Goal: Information Seeking & Learning: Learn about a topic

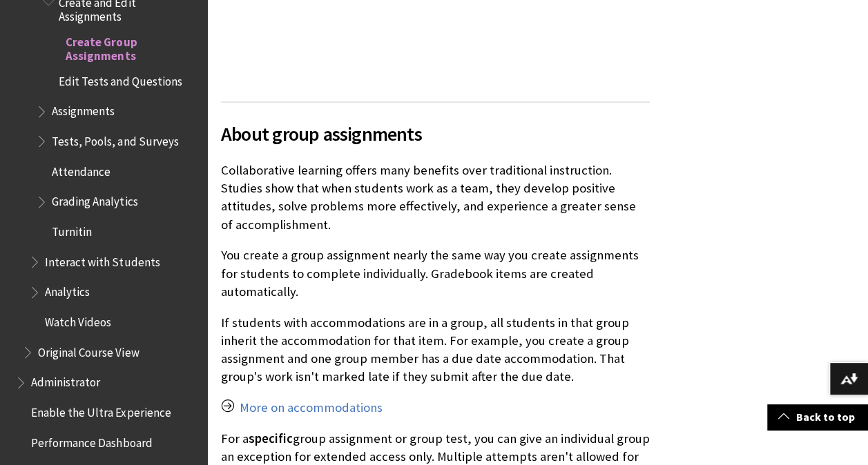
scroll to position [1203, 0]
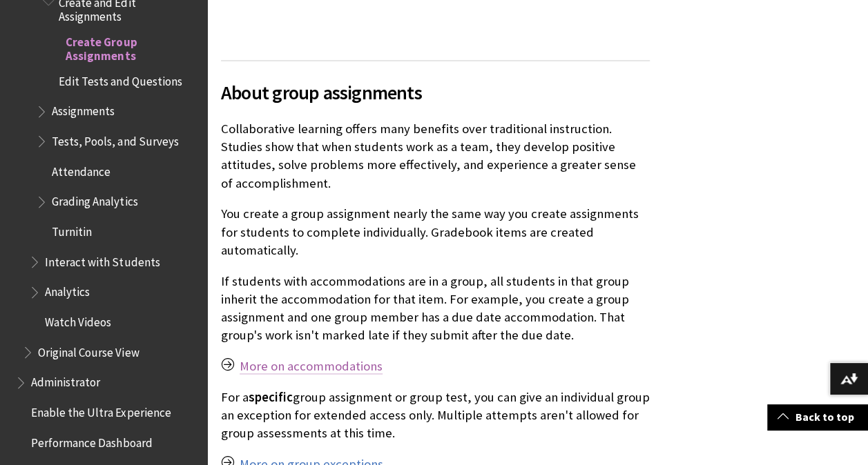
click at [311, 358] on link "More on accommodations" at bounding box center [311, 366] width 143 height 17
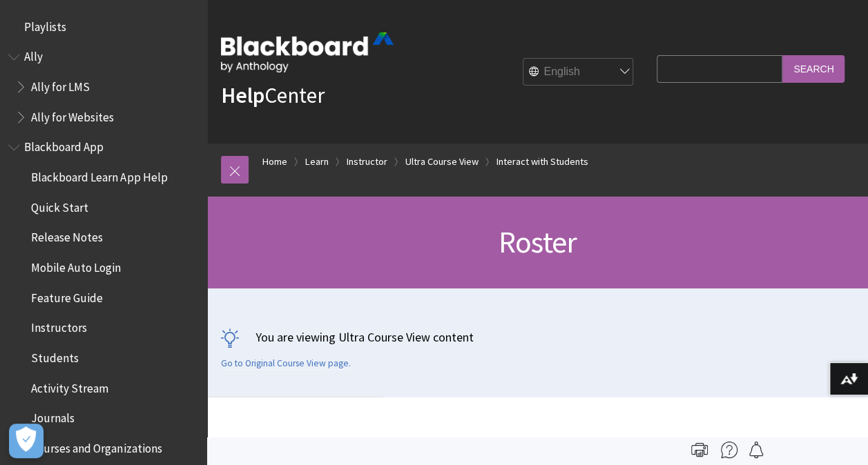
scroll to position [2555, 0]
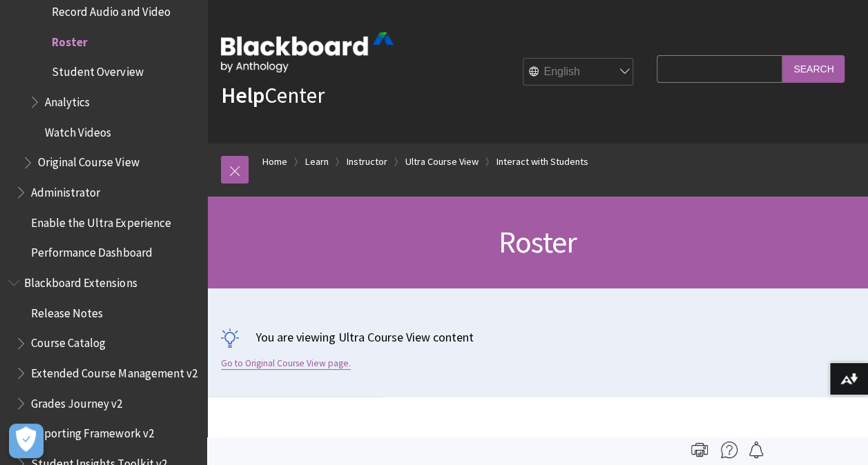
click at [269, 365] on link "Go to Original Course View page." at bounding box center [286, 364] width 130 height 12
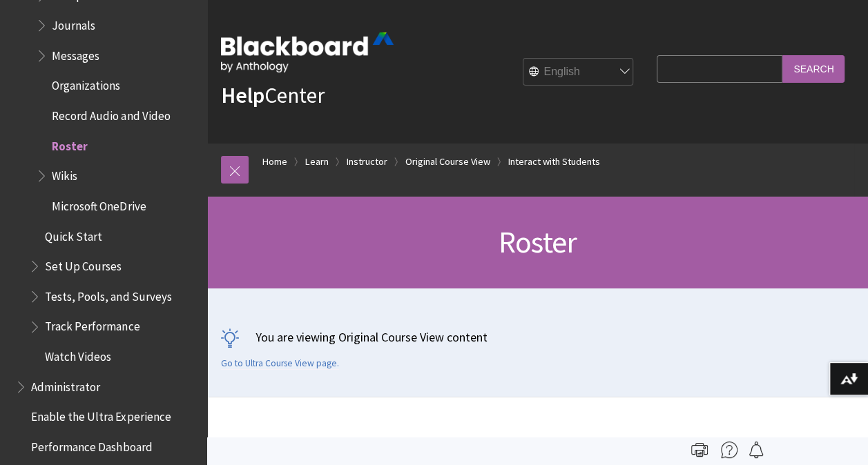
scroll to position [2140, 0]
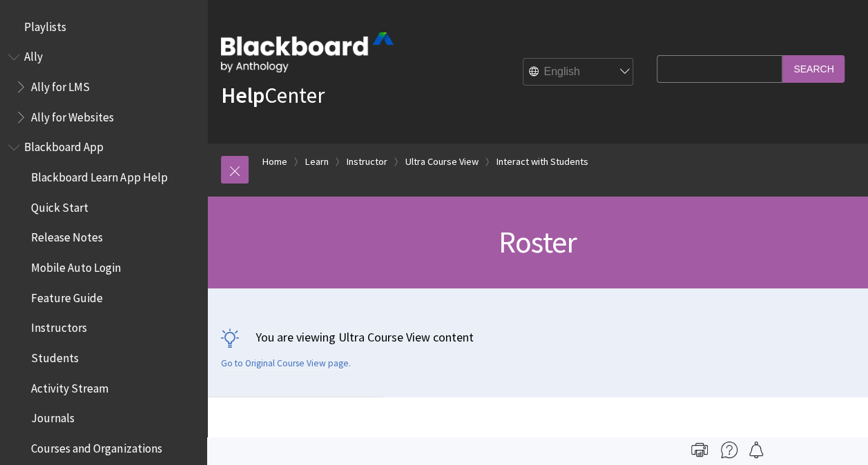
scroll to position [2555, 0]
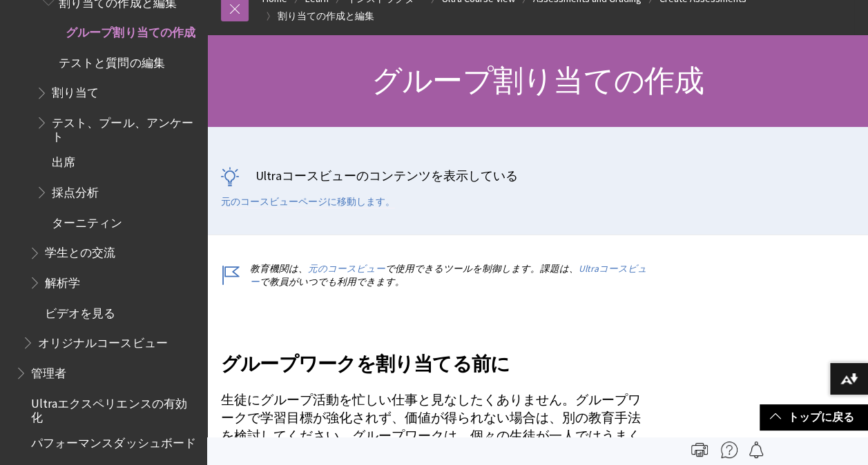
scroll to position [162, 0]
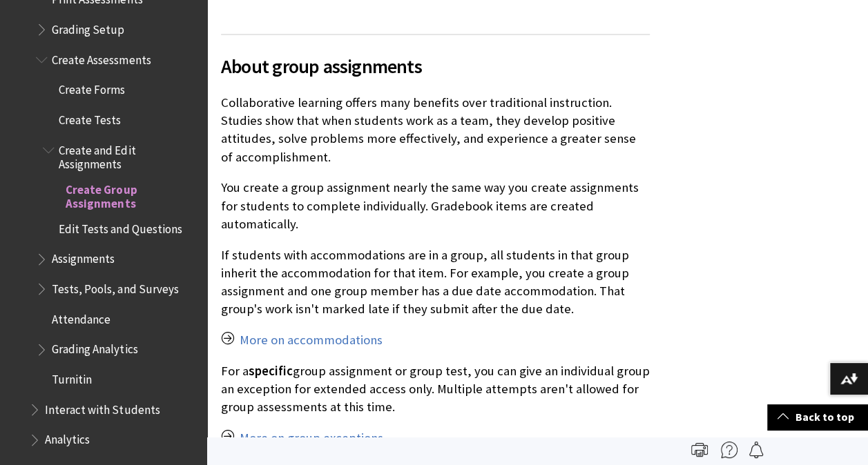
scroll to position [2043, 0]
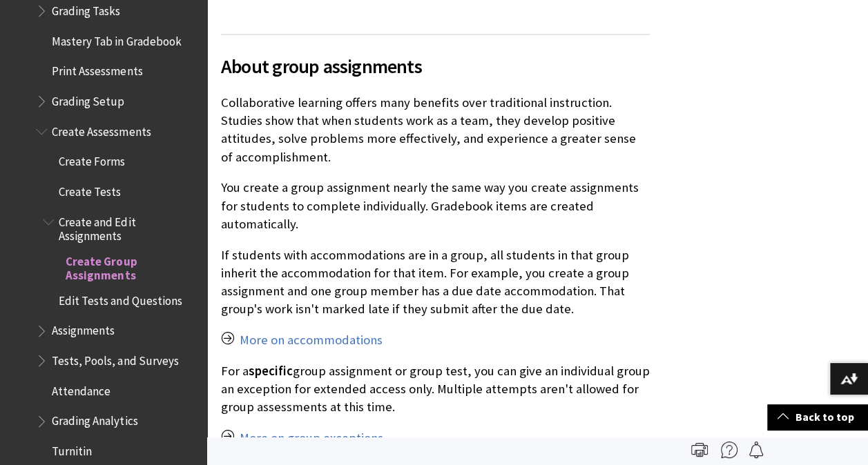
click at [51, 211] on span "Book outline for Blackboard Learn Help" at bounding box center [50, 219] width 15 height 17
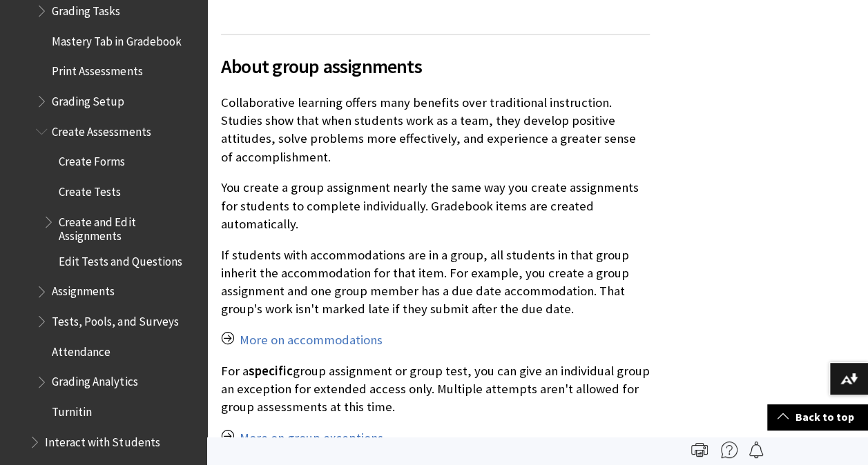
click at [51, 211] on span "Book outline for Blackboard Learn Help" at bounding box center [50, 219] width 15 height 17
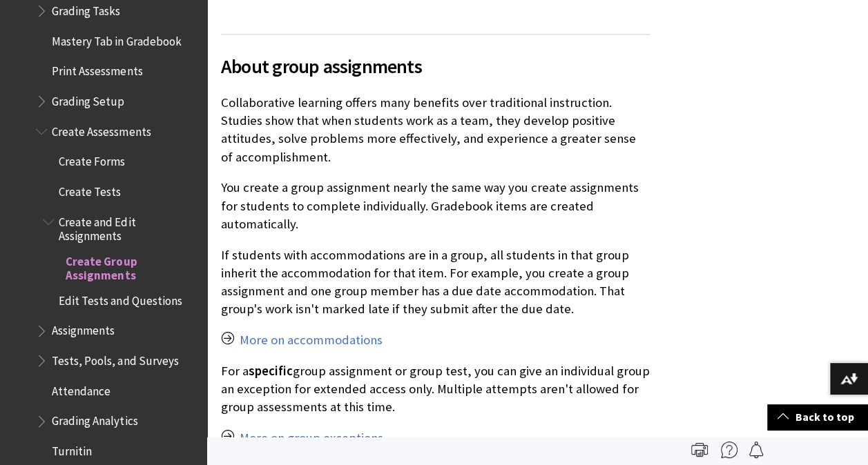
click at [81, 221] on span "Create and Edit Assignments" at bounding box center [128, 227] width 139 height 32
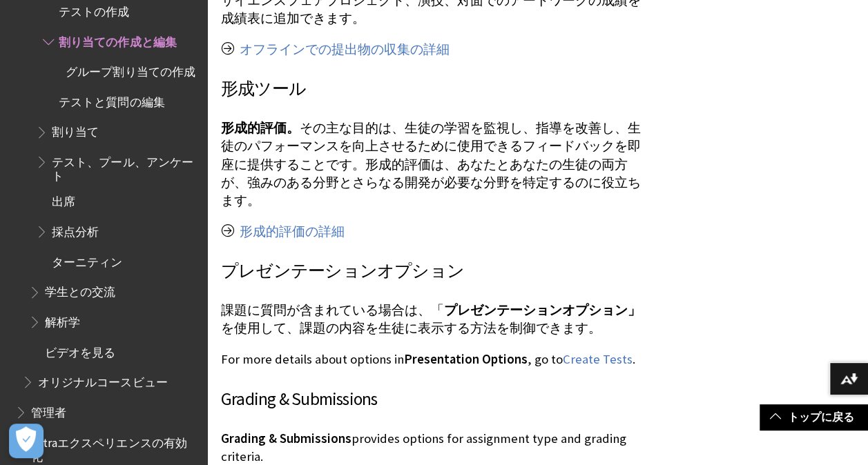
scroll to position [5396, 0]
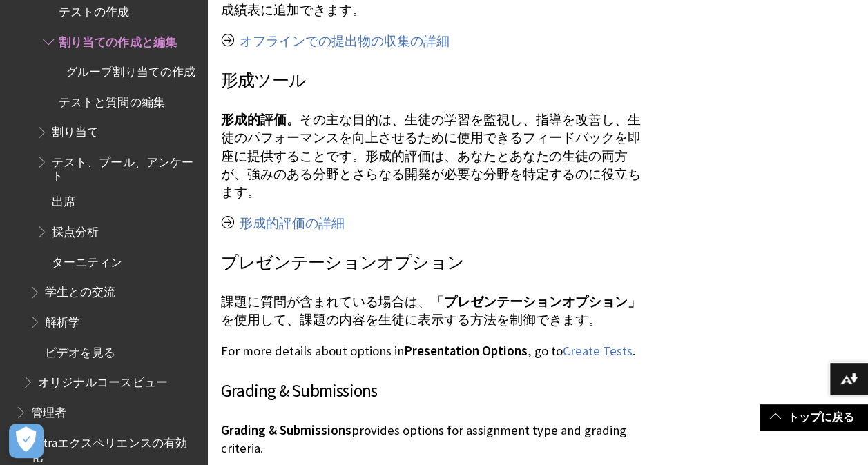
click at [104, 260] on span "ターニティン" at bounding box center [87, 260] width 70 height 19
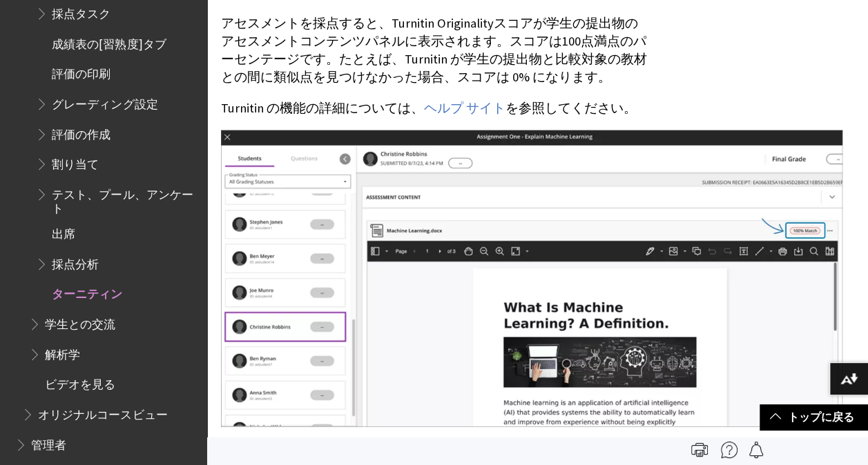
scroll to position [2041, 0]
click at [41, 265] on span "Blackboard Learnヘルプのブックアウトライン" at bounding box center [43, 260] width 15 height 17
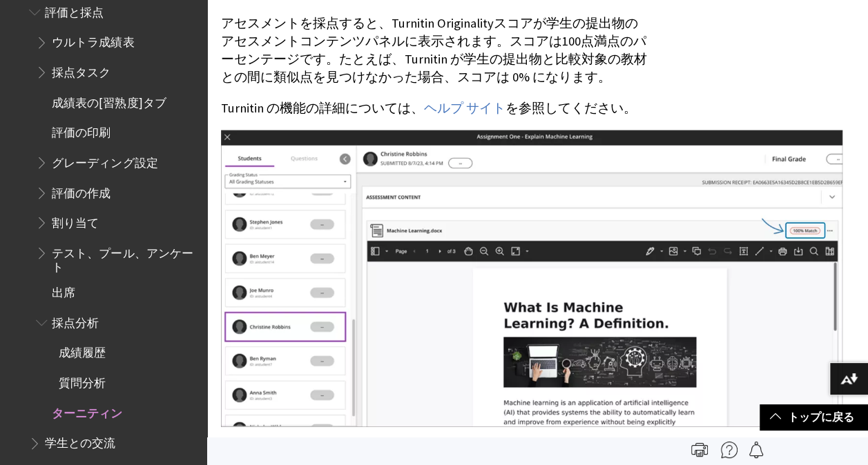
scroll to position [1981, 0]
click at [41, 257] on span "Blackboard Learnヘルプのブックアウトライン" at bounding box center [43, 250] width 15 height 17
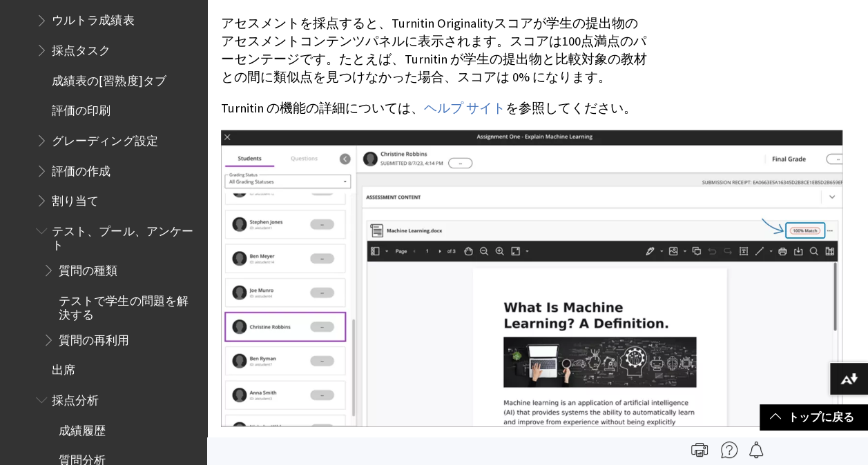
scroll to position [2004, 0]
click at [39, 167] on span "Blackboard Learnヘルプのブックアウトライン" at bounding box center [43, 167] width 15 height 17
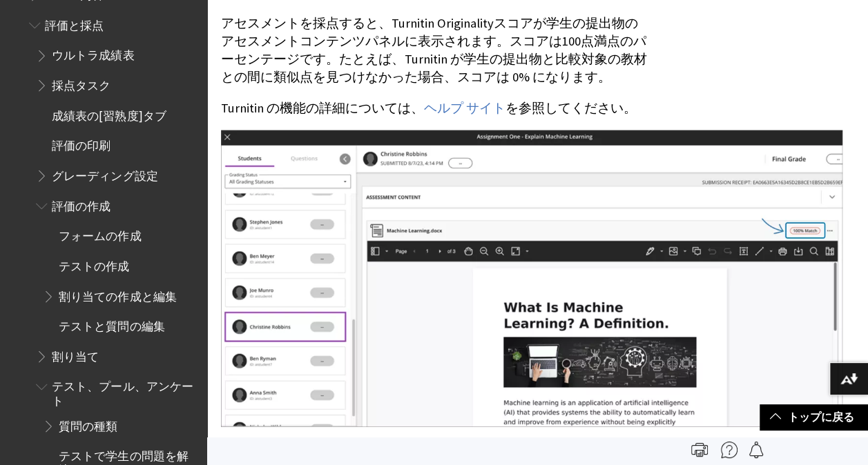
scroll to position [1910, 0]
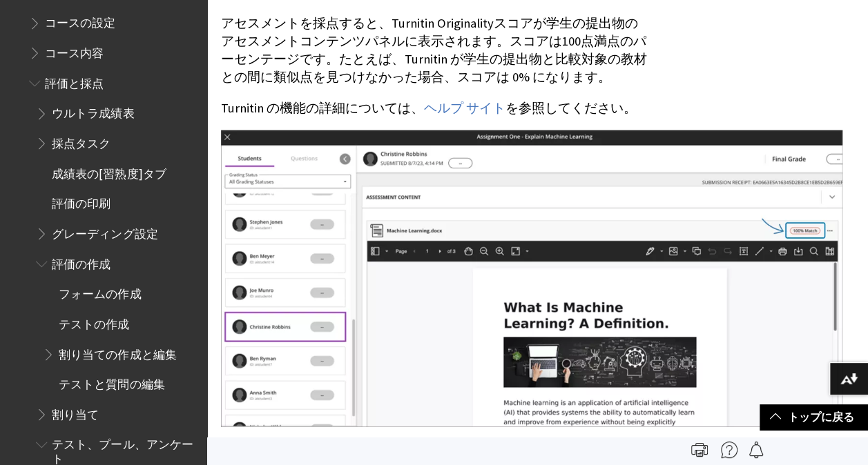
click at [40, 145] on span "Blackboard Learnヘルプのブックアウトライン" at bounding box center [43, 140] width 15 height 17
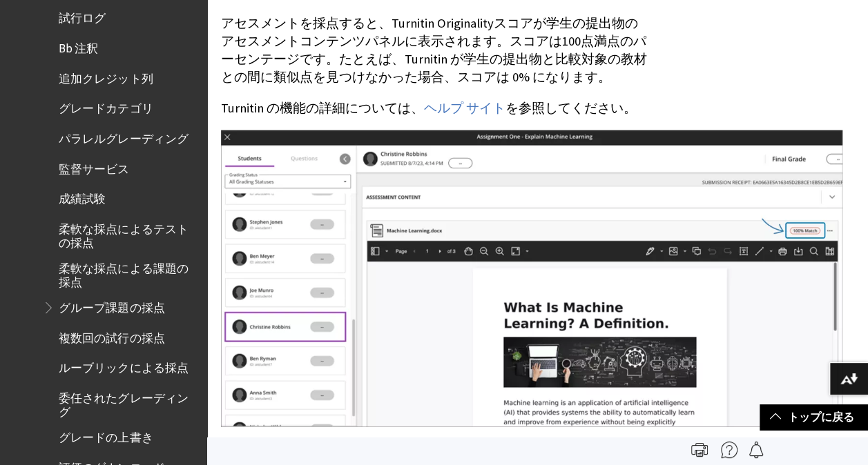
scroll to position [2153, 0]
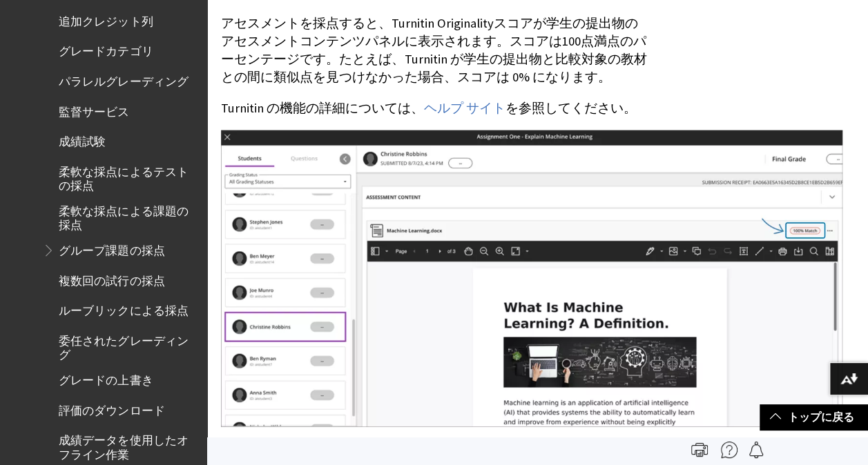
click at [75, 343] on span "委任されたグレーディング" at bounding box center [128, 345] width 139 height 32
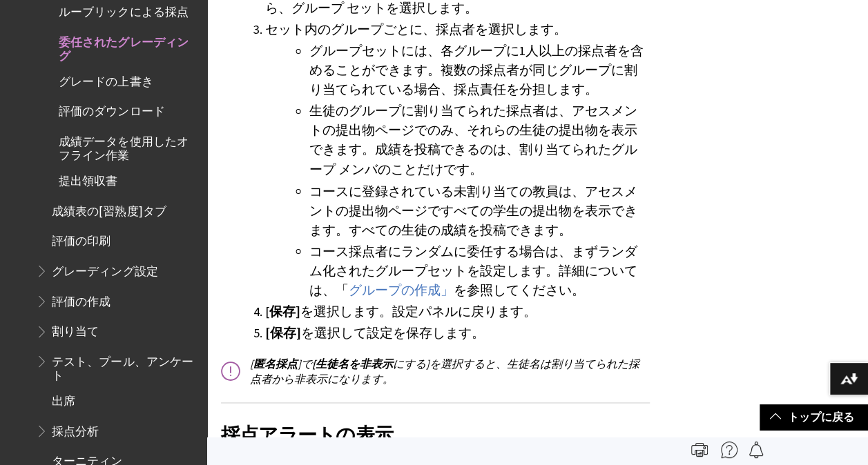
scroll to position [1066, 0]
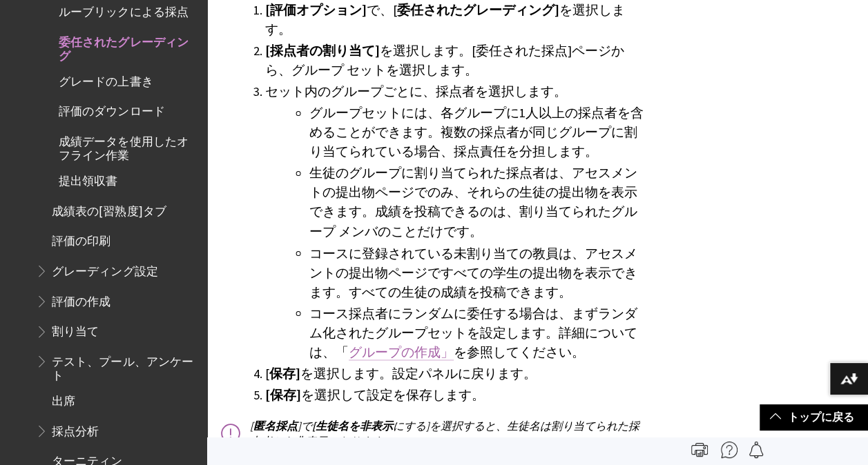
click at [389, 344] on link "グループの作成」" at bounding box center [401, 352] width 105 height 17
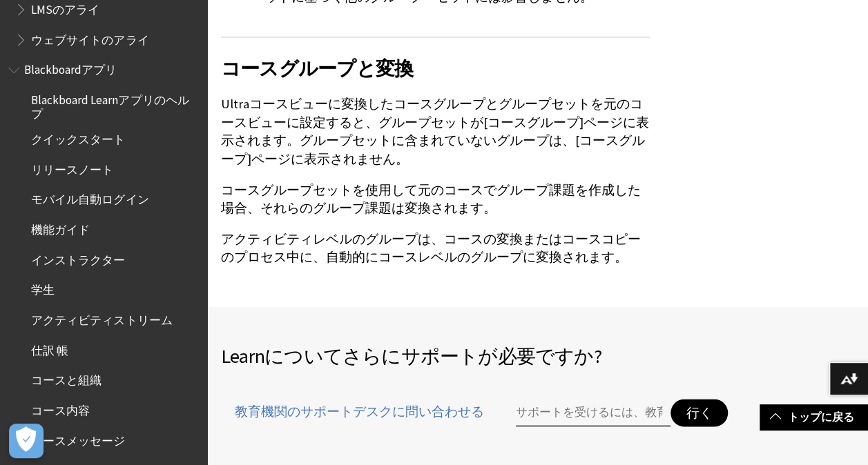
scroll to position [8953, 0]
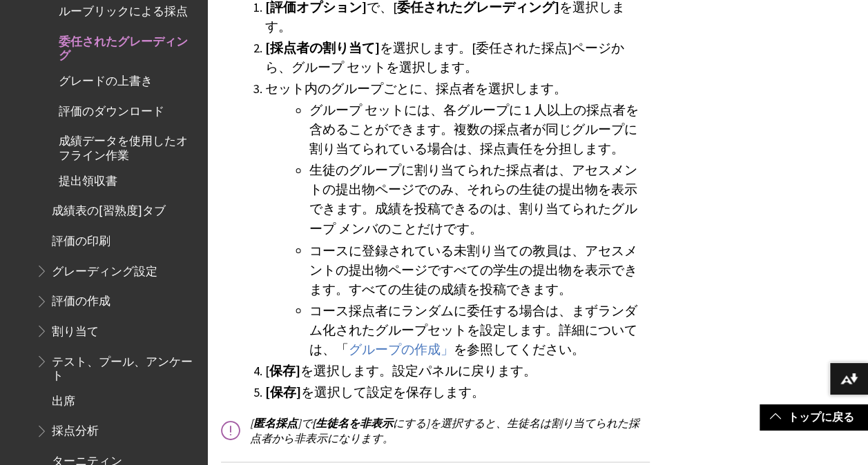
scroll to position [1073, 0]
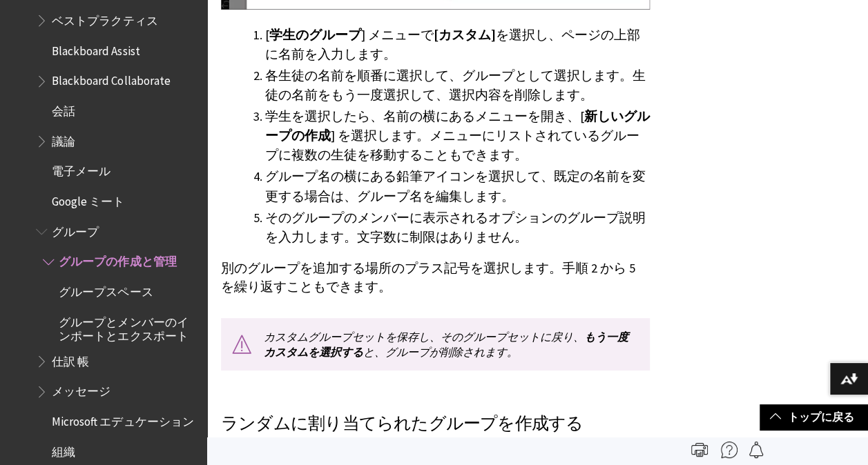
scroll to position [3216, 0]
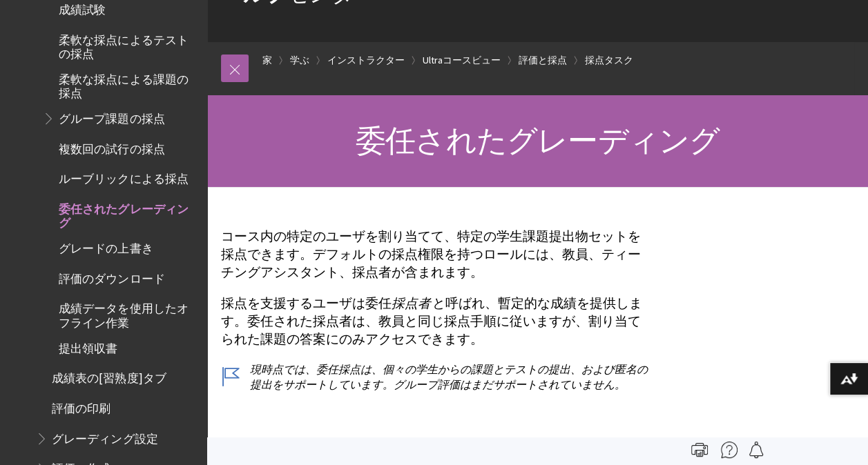
scroll to position [2233, 0]
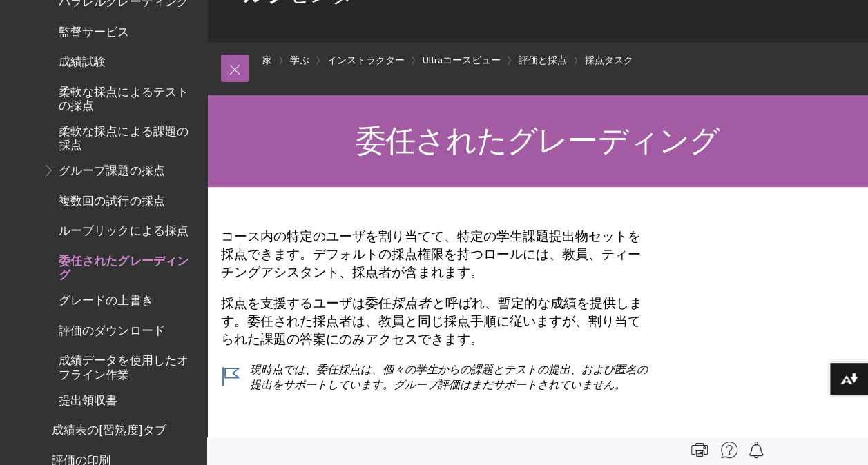
click at [84, 128] on span "柔軟な採点による課題の採点" at bounding box center [128, 135] width 139 height 32
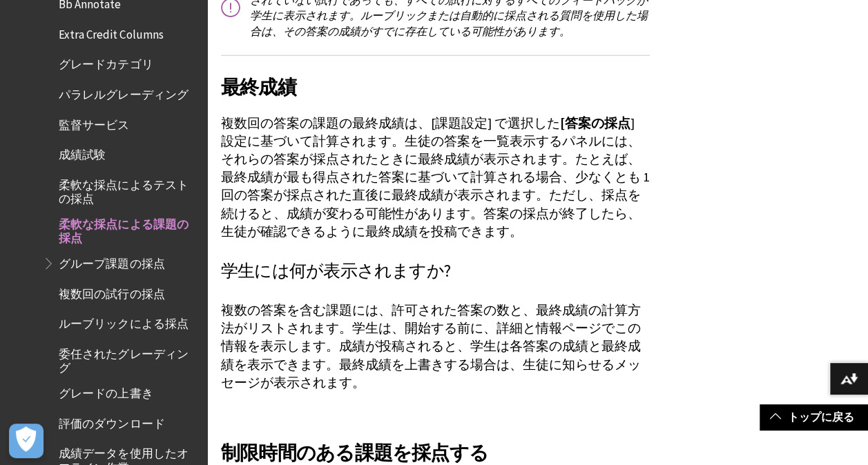
scroll to position [2140, 0]
click at [93, 128] on span "監督サービス" at bounding box center [94, 123] width 70 height 19
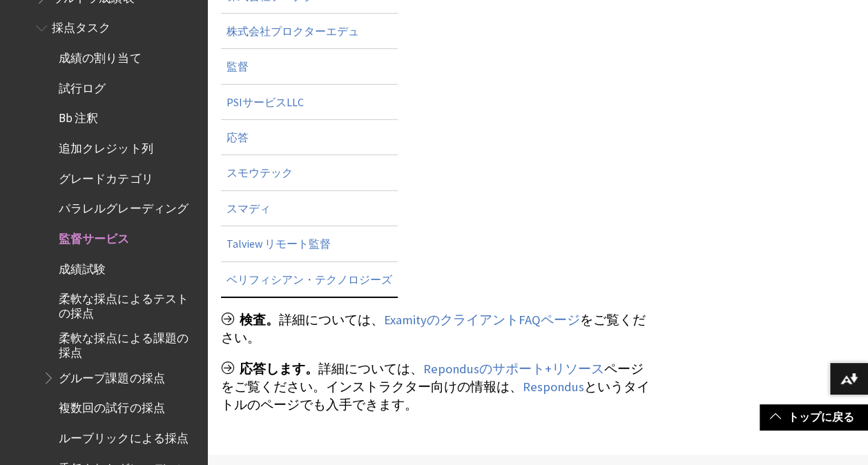
scroll to position [1972, 0]
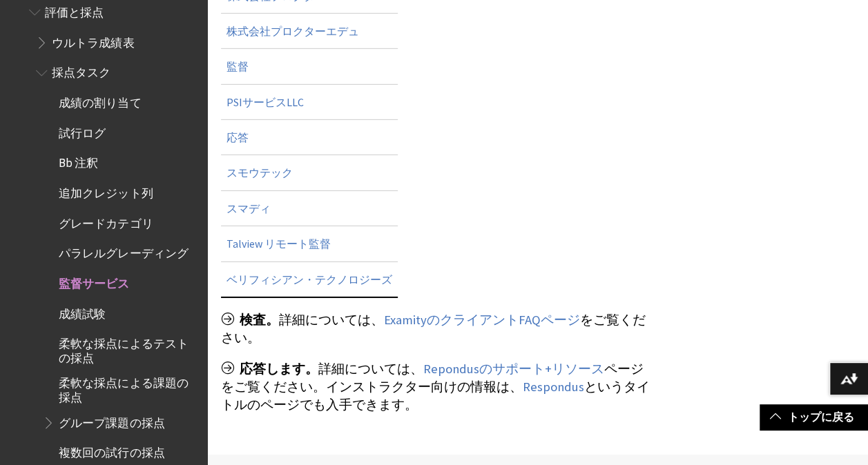
click at [119, 253] on span "パラレルグレーディング" at bounding box center [123, 251] width 129 height 19
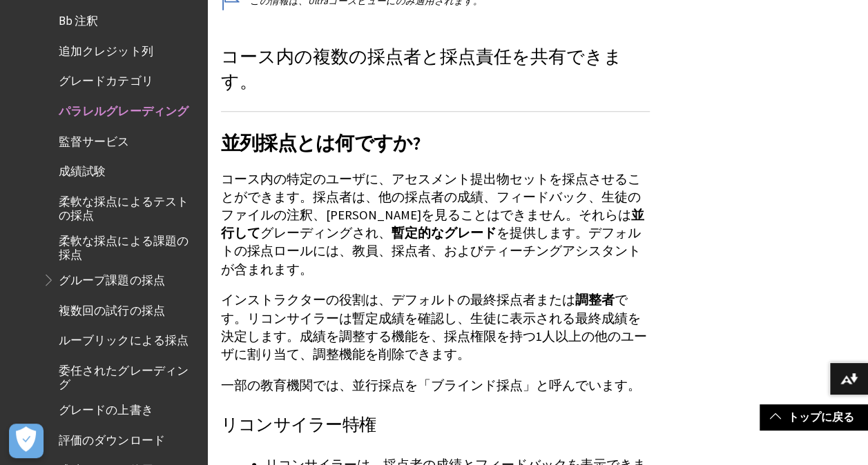
scroll to position [2123, 0]
click at [52, 275] on span "Blackboard Learnヘルプのブックアウトライン" at bounding box center [50, 277] width 15 height 17
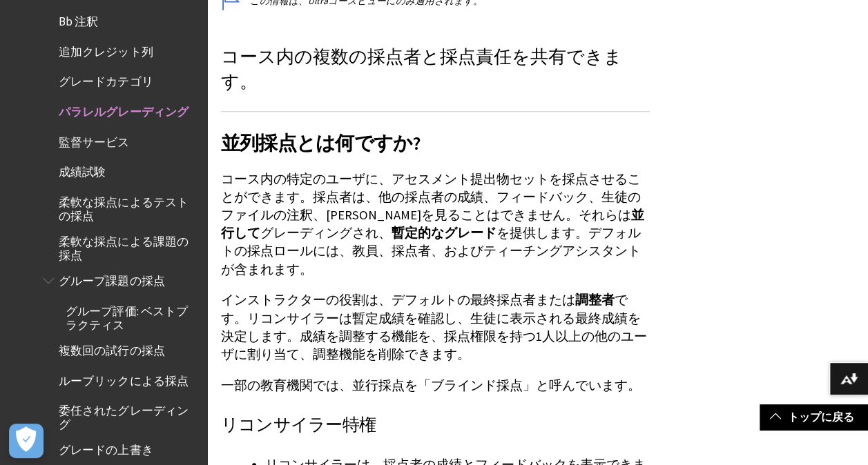
click at [47, 282] on span "Blackboard Learnヘルプのブックアウトライン" at bounding box center [50, 277] width 15 height 17
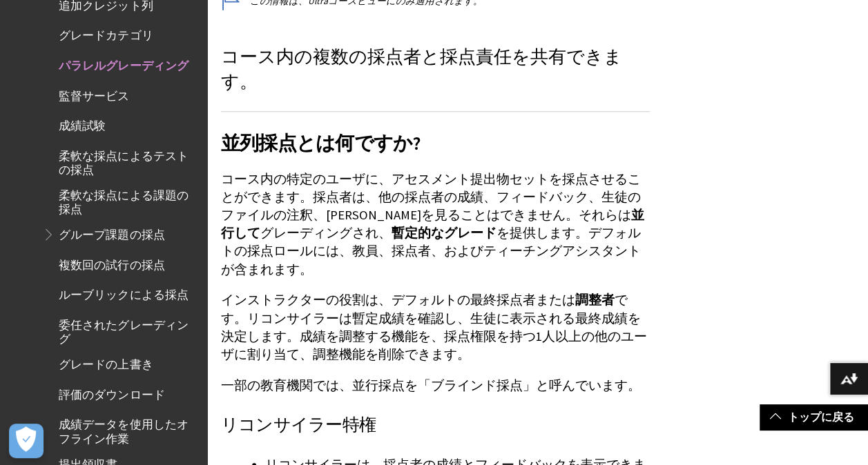
scroll to position [2170, 0]
click at [66, 325] on span "委任されたグレーディング" at bounding box center [128, 329] width 139 height 32
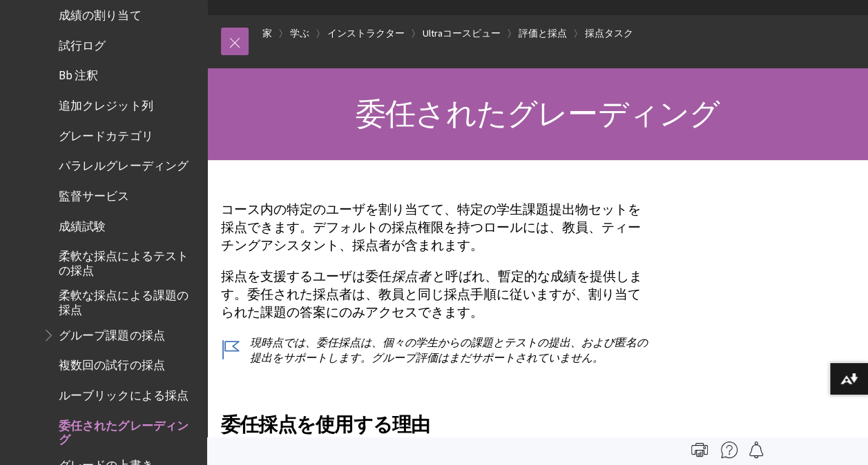
scroll to position [2025, 0]
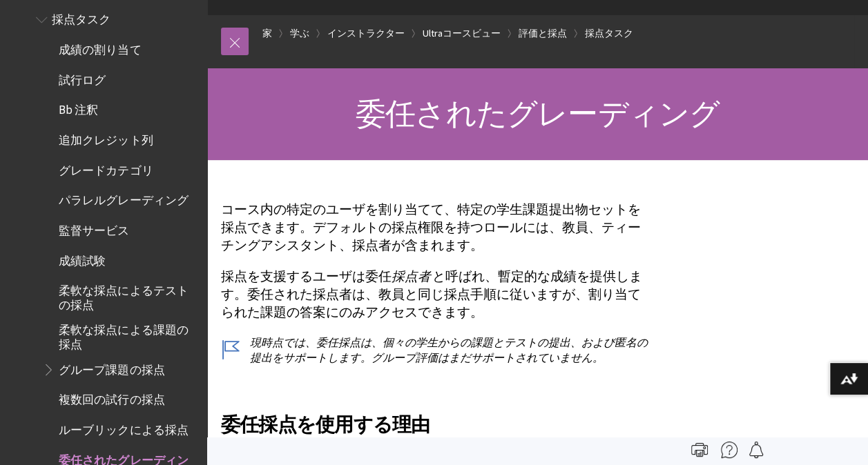
click at [126, 202] on span "パラレルグレーディング" at bounding box center [123, 198] width 129 height 19
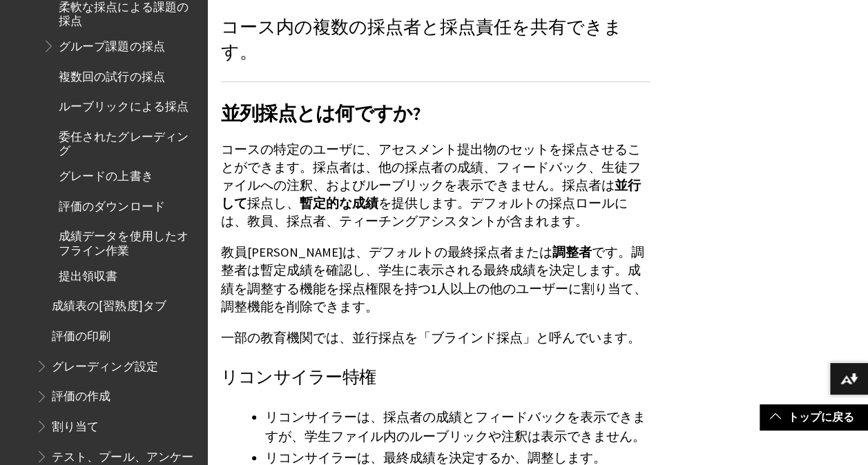
scroll to position [352, 0]
click at [146, 133] on span "委任されたグレーディング" at bounding box center [128, 141] width 139 height 32
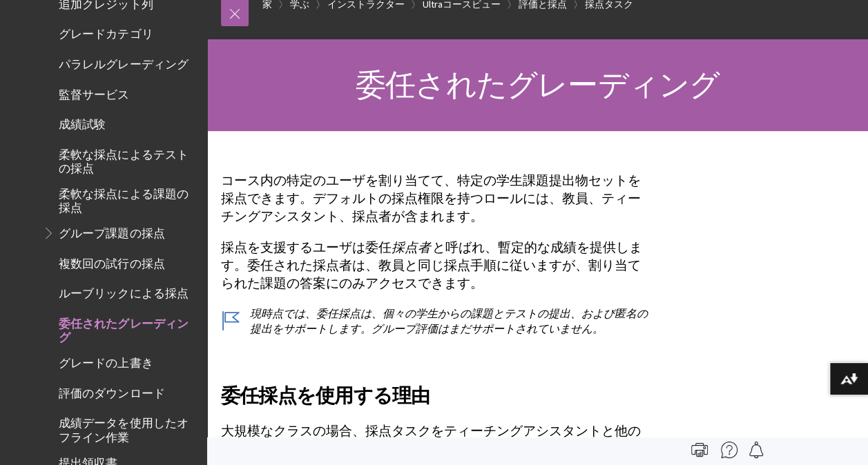
scroll to position [2127, 0]
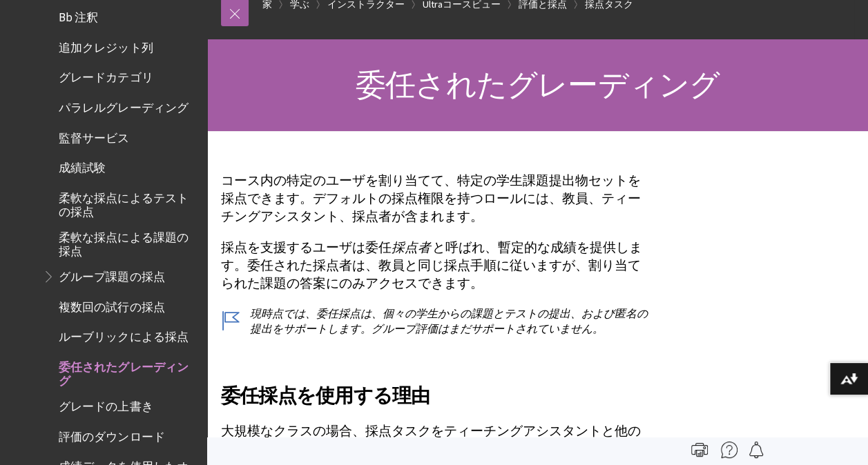
click at [145, 110] on span "パラレルグレーディング" at bounding box center [123, 105] width 129 height 19
